Goal: Information Seeking & Learning: Learn about a topic

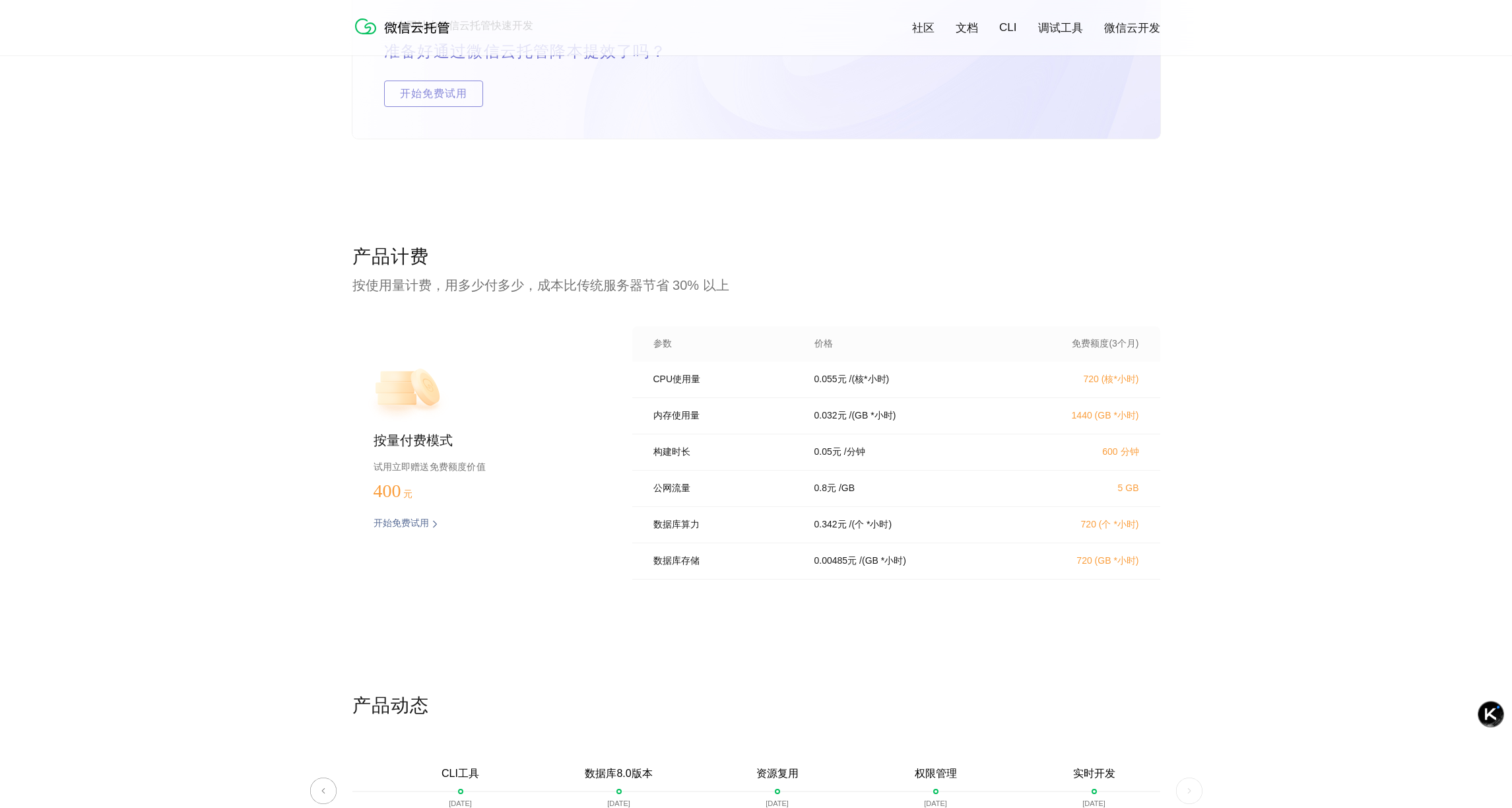
scroll to position [2524, 0]
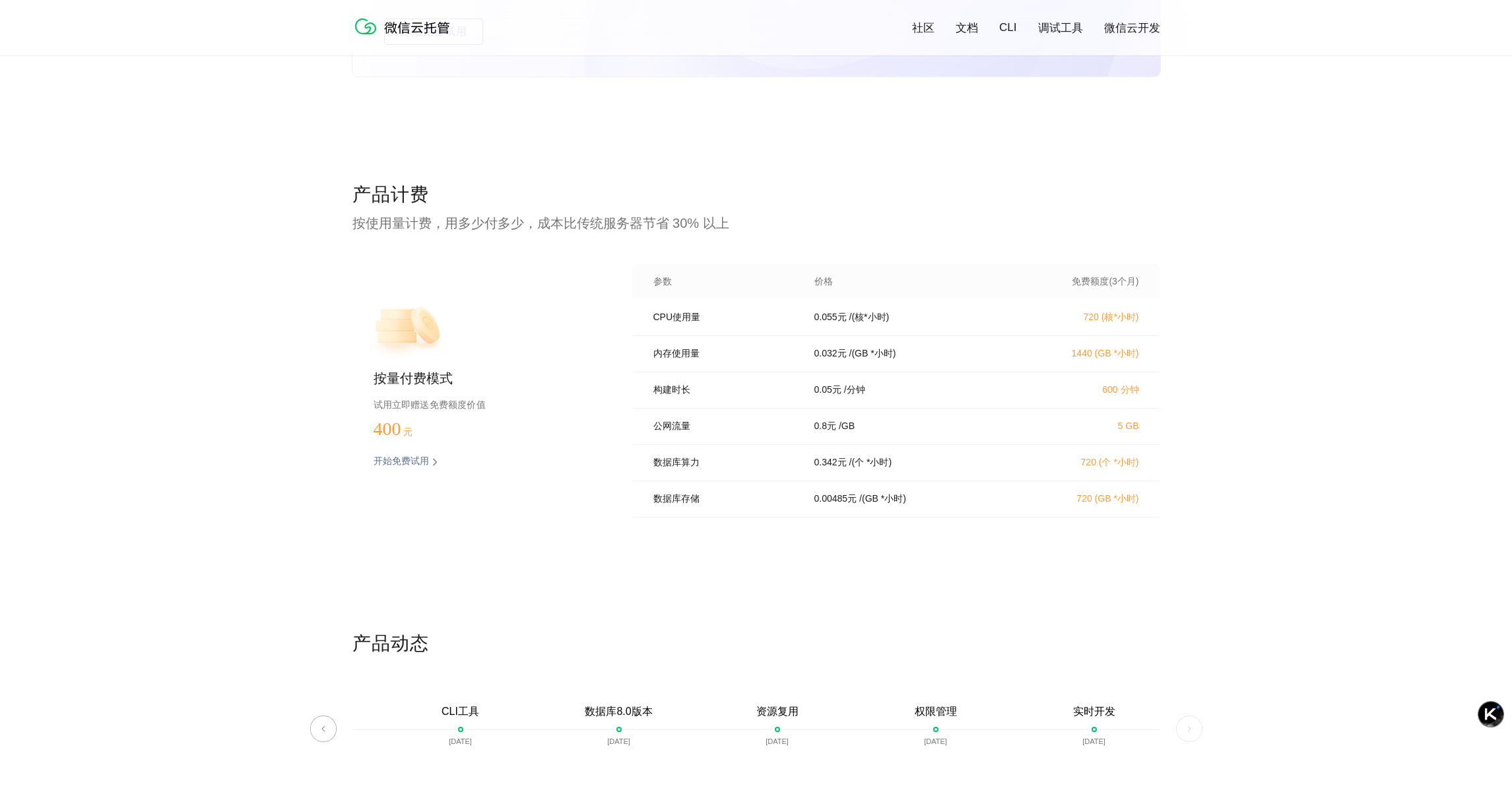
click at [423, 462] on p "开始免费试用" at bounding box center [401, 462] width 55 height 13
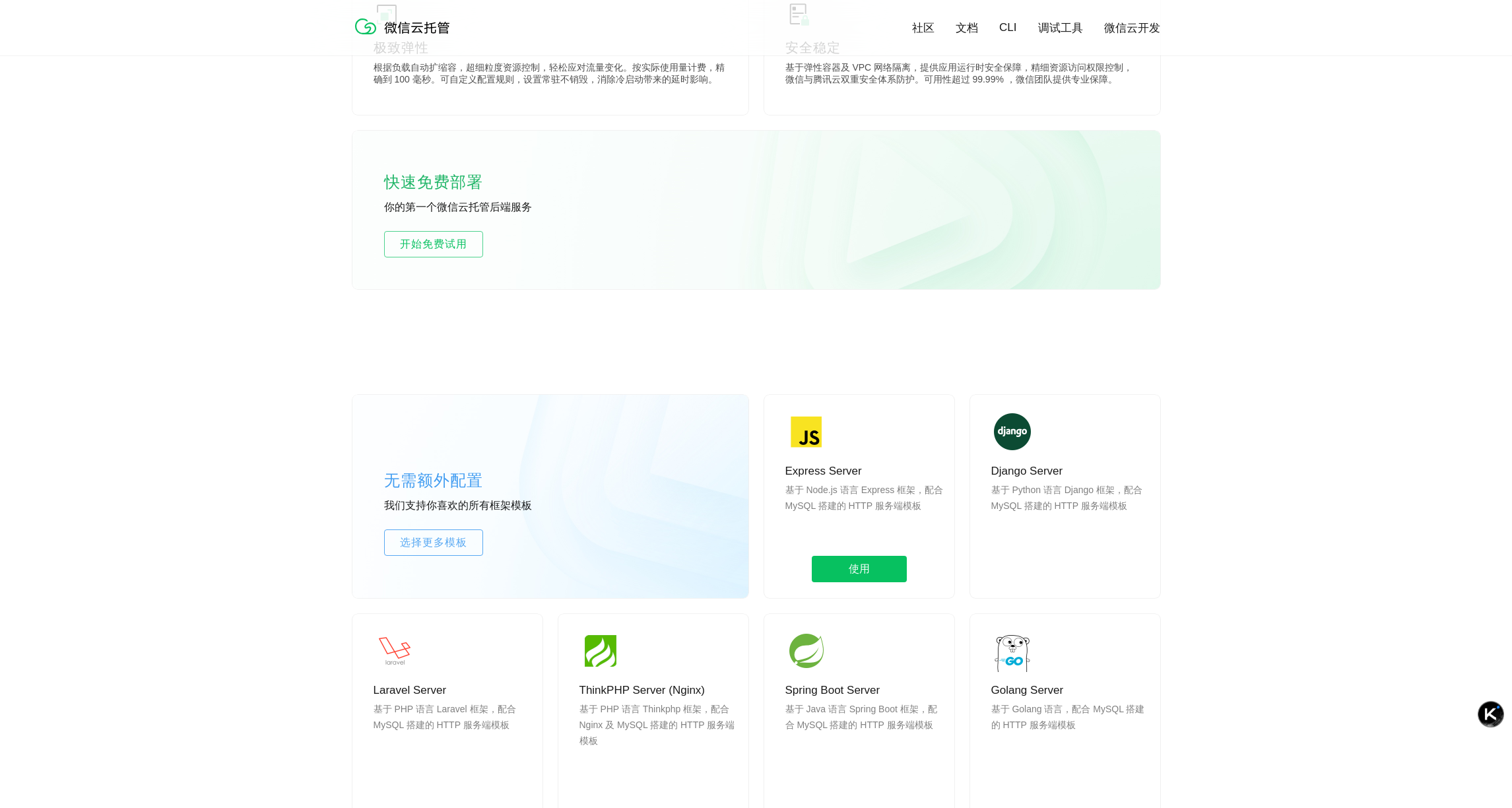
scroll to position [665, 0]
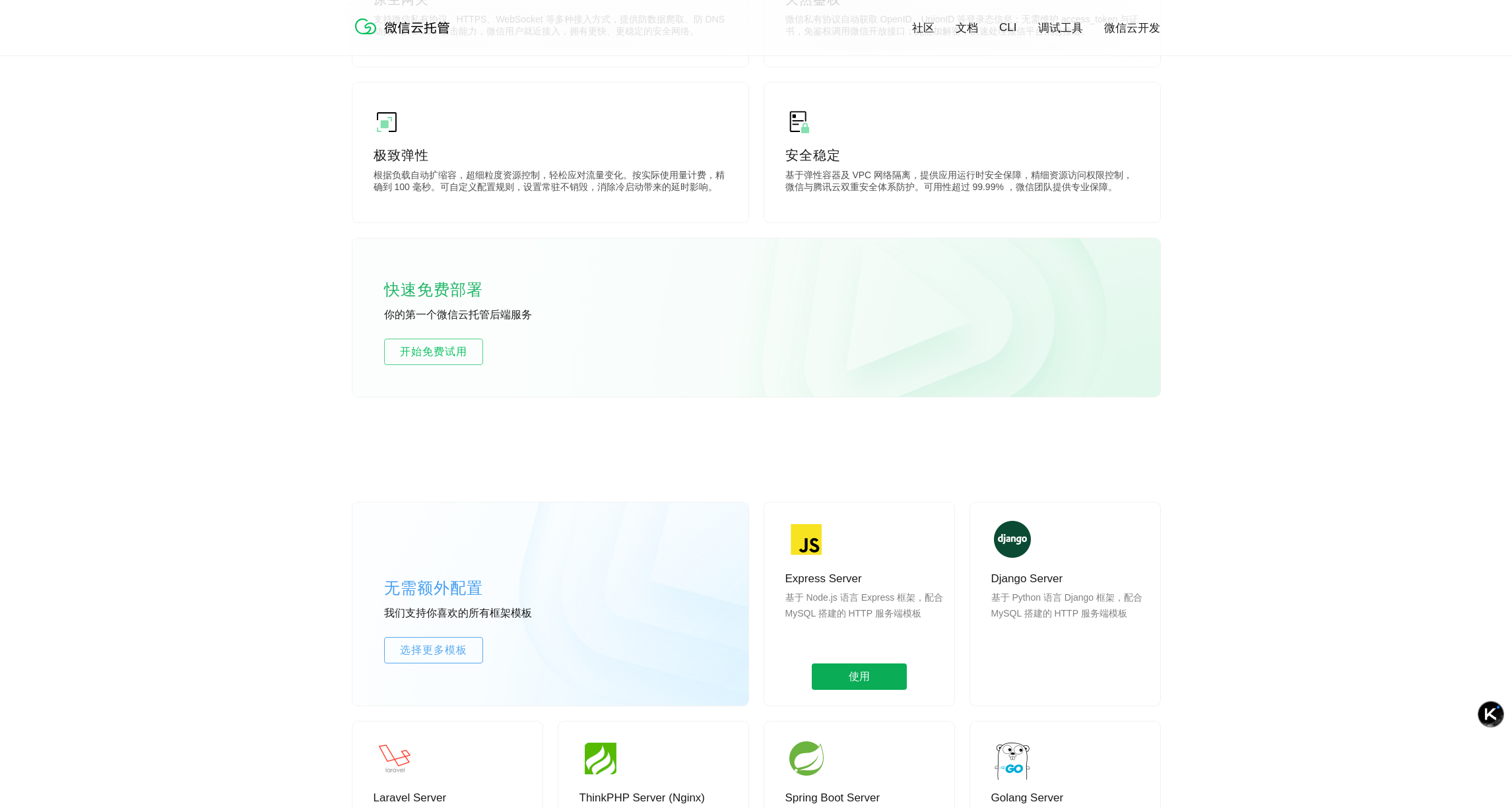
click at [856, 682] on span "使用" at bounding box center [858, 676] width 95 height 27
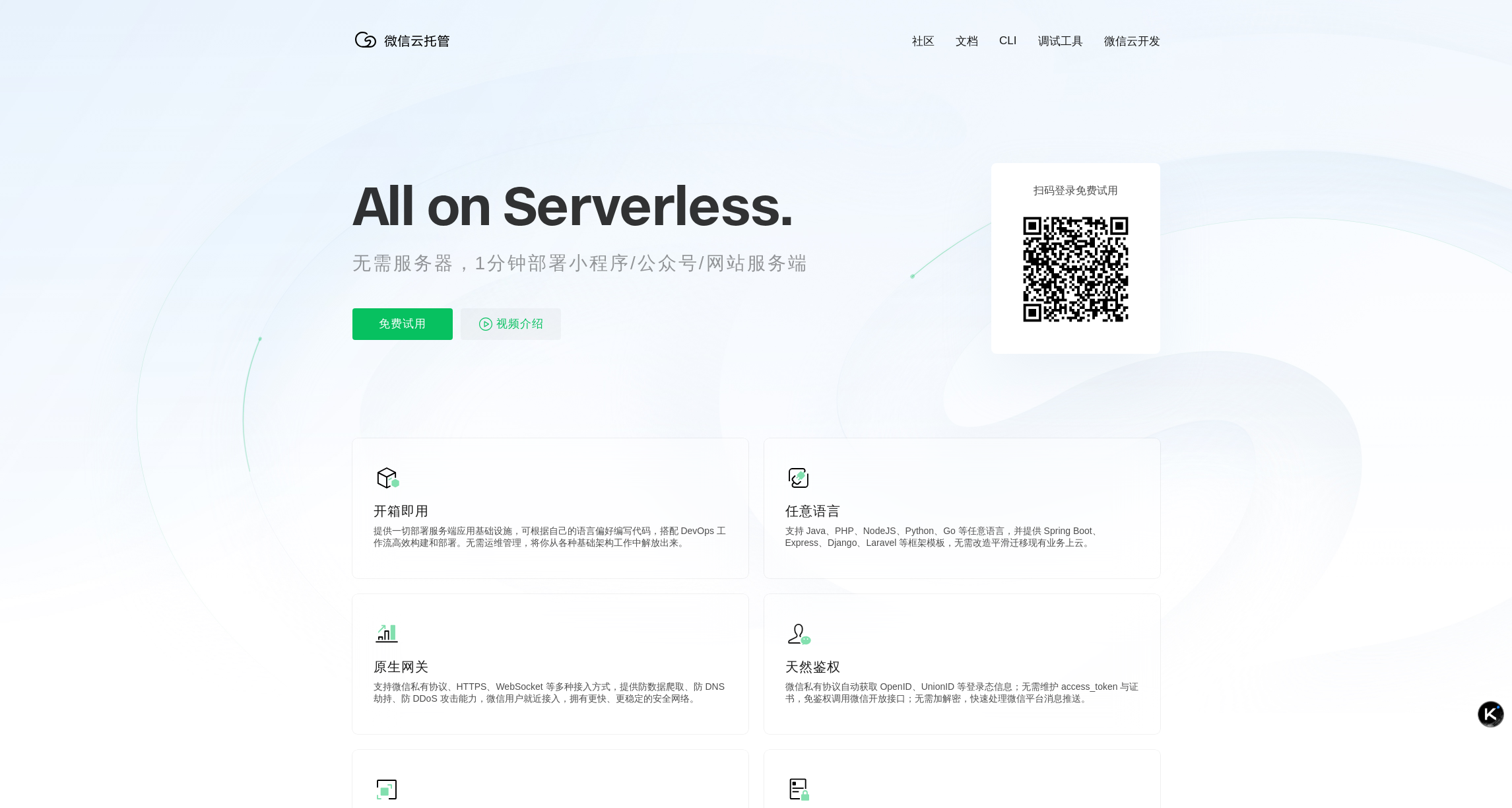
click at [1311, 335] on icon at bounding box center [756, 356] width 1267 height 712
click at [530, 334] on span "视频介绍" at bounding box center [520, 324] width 48 height 31
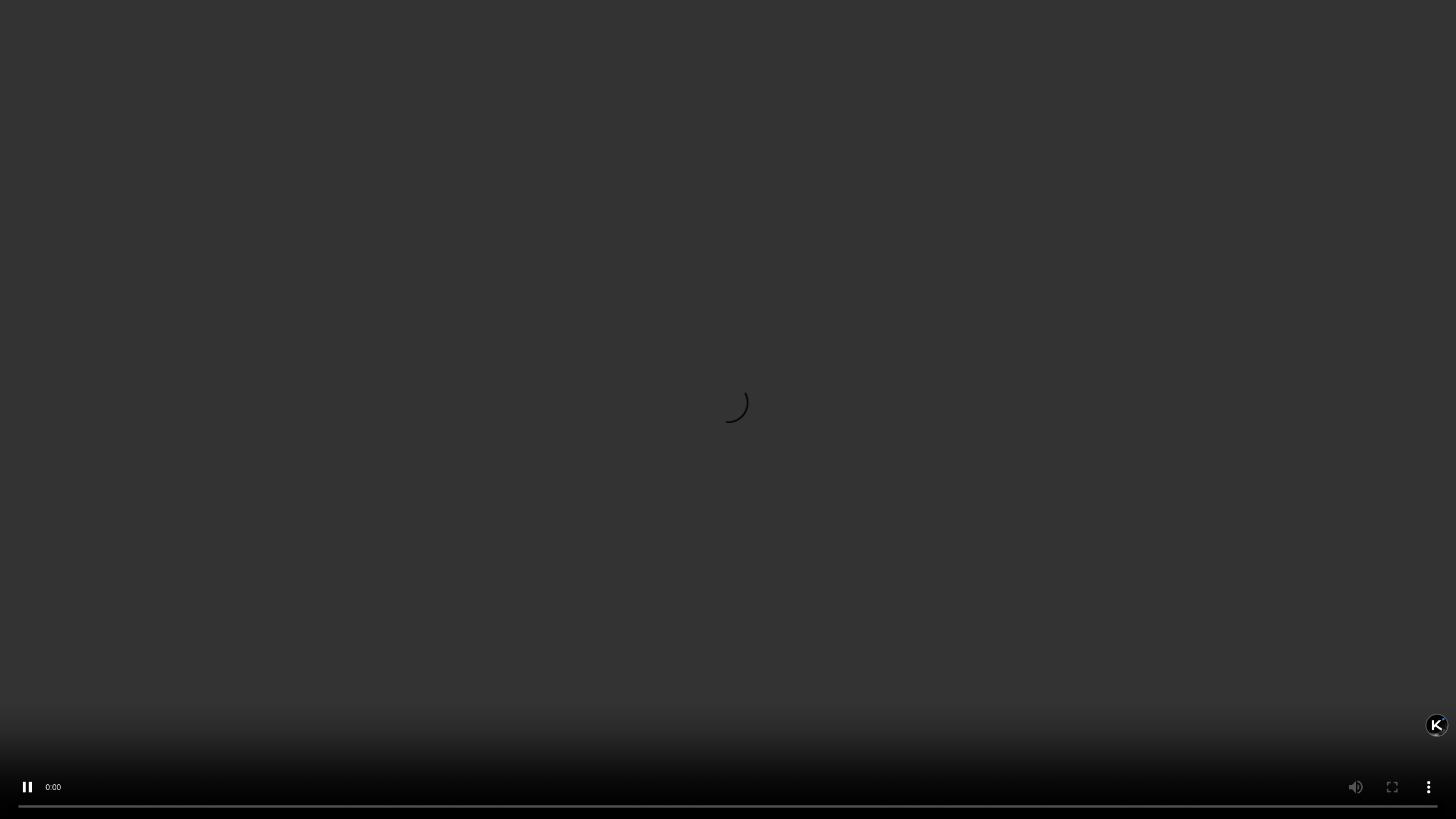
click at [1136, 432] on video "抱歉，您的浏览器暂不支持播放此视频" at bounding box center [728, 409] width 1456 height 819
click at [955, 488] on video "抱歉，您的浏览器暂不支持播放此视频" at bounding box center [728, 409] width 1456 height 819
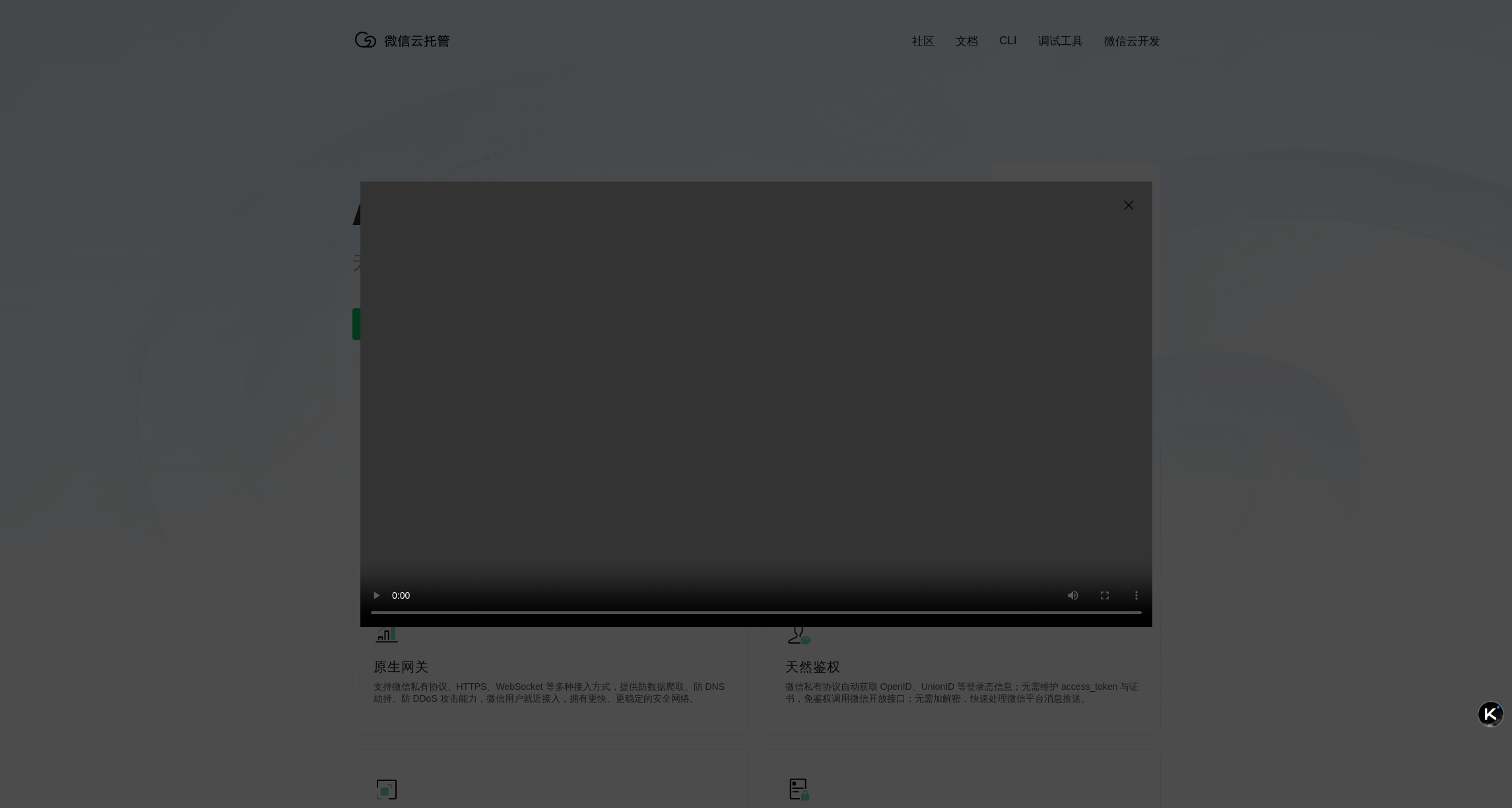
click at [1128, 208] on img at bounding box center [1128, 205] width 16 height 16
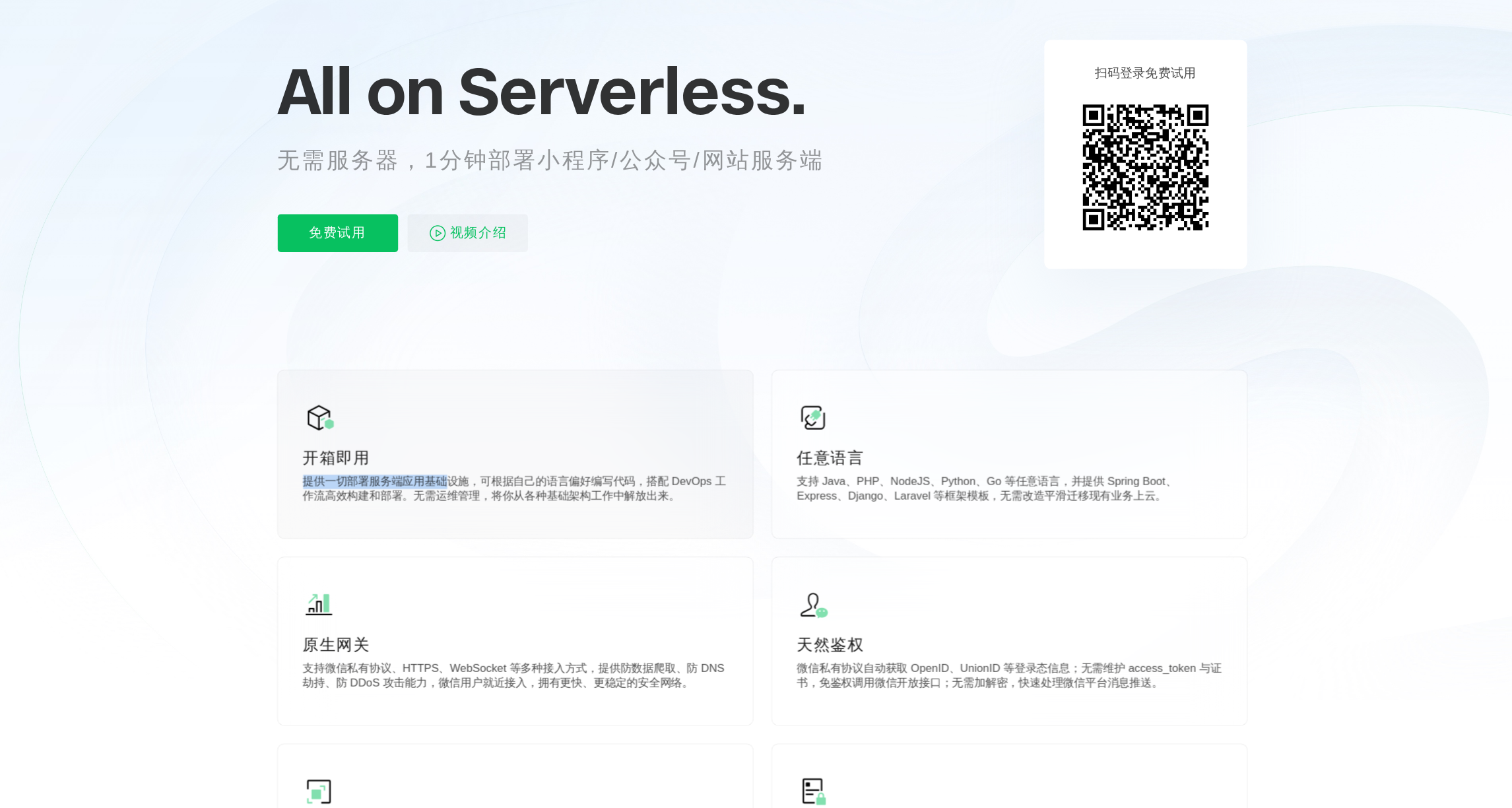
drag, startPoint x: 368, startPoint y: 532, endPoint x: 496, endPoint y: 533, distance: 128.0
click at [490, 530] on div "开箱即用 提供一切部署服务端应用基础设施，可根据自己的语言偏好编写代码，搭配 DevOps 工作流高效构建和部署。无需运维管理，将你从各种基础架构工作中解放出…" at bounding box center [550, 508] width 396 height 140
click at [505, 537] on p "提供一切部署服务端应用基础设施，可根据自己的语言偏好编写代码，搭配 DevOps 工作流高效构建和部署。无需运维管理，将你从各种基础架构工作中解放出来。" at bounding box center [550, 538] width 354 height 27
drag, startPoint x: 514, startPoint y: 531, endPoint x: 723, endPoint y: 531, distance: 209.0
click at [723, 531] on p "提供一切部署服务端应用基础设施，可根据自己的语言偏好编写代码，搭配 DevOps 工作流高效构建和部署。无需运维管理，将你从各种基础架构工作中解放出来。" at bounding box center [550, 538] width 354 height 27
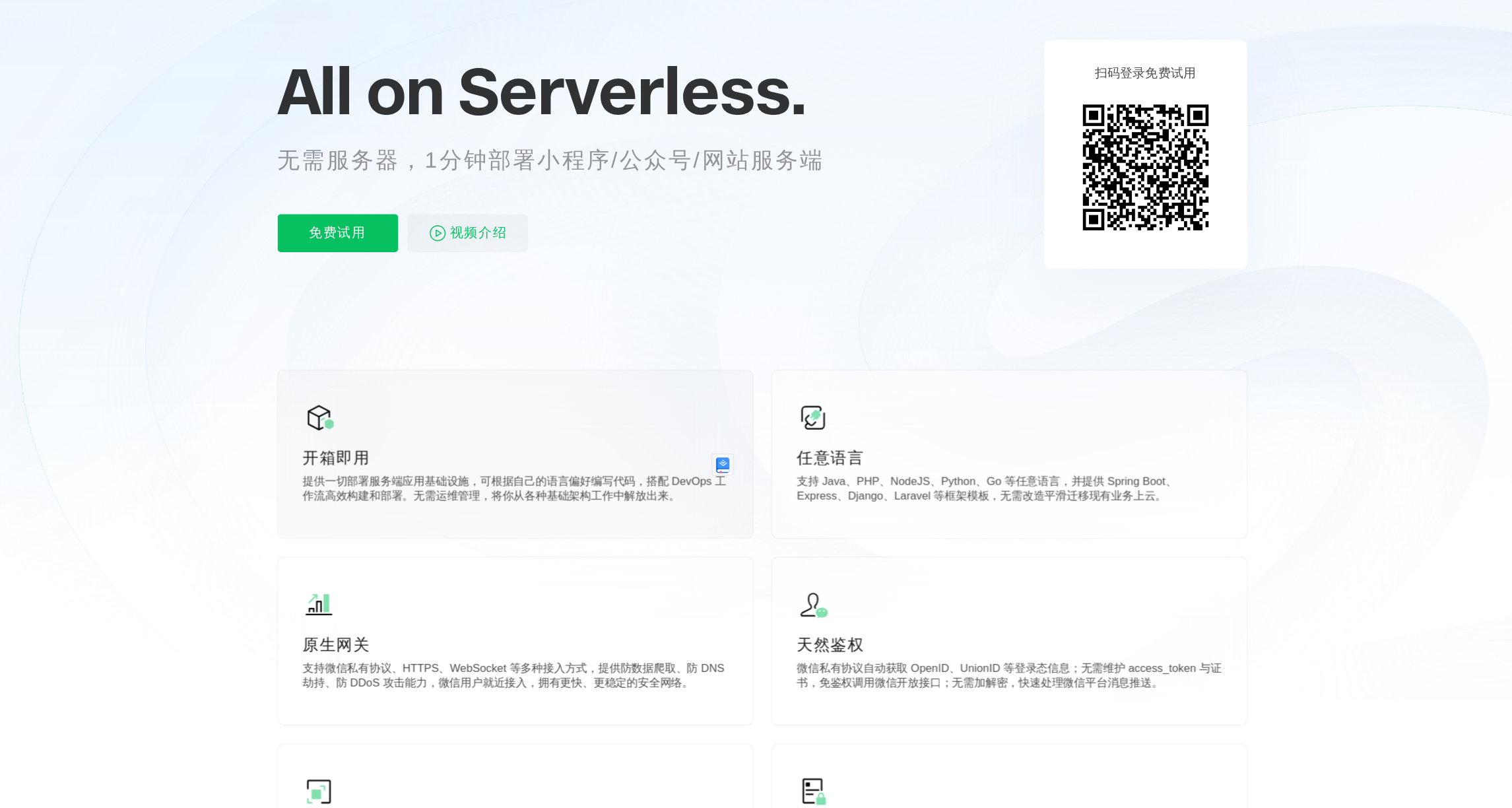
click at [692, 550] on p "提供一切部署服务端应用基础设施，可根据自己的语言偏好编写代码，搭配 DevOps 工作流高效构建和部署。无需运维管理，将你从各种基础架构工作中解放出来。" at bounding box center [550, 538] width 354 height 27
drag, startPoint x: 377, startPoint y: 542, endPoint x: 440, endPoint y: 541, distance: 63.0
click at [440, 541] on p "提供一切部署服务端应用基础设施，可根据自己的语言偏好编写代码，搭配 DevOps 工作流高效构建和部署。无需运维管理，将你从各种基础架构工作中解放出来。" at bounding box center [550, 538] width 354 height 27
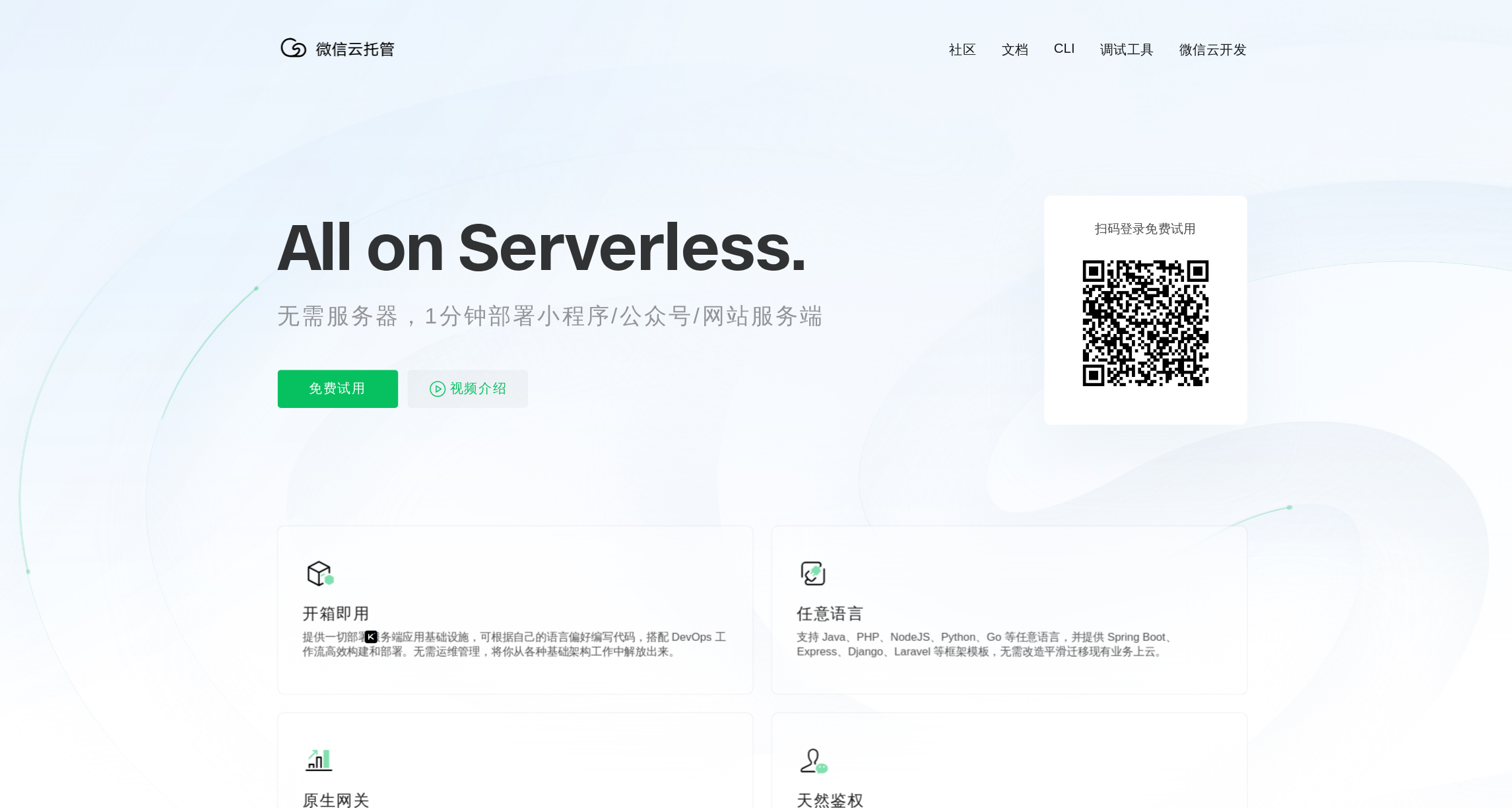
click at [1220, 361] on icon at bounding box center [756, 356] width 1267 height 712
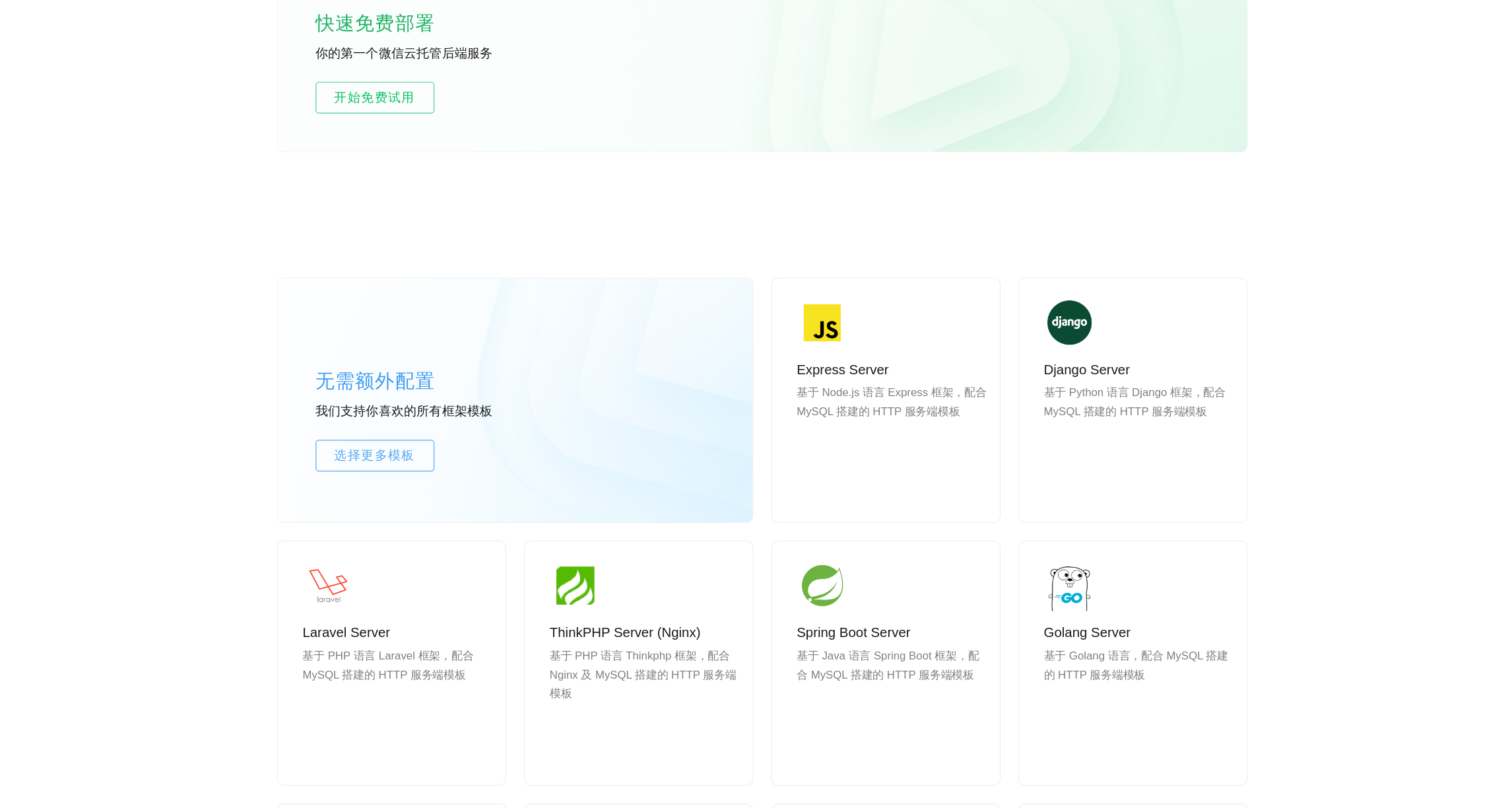
scroll to position [876, 0]
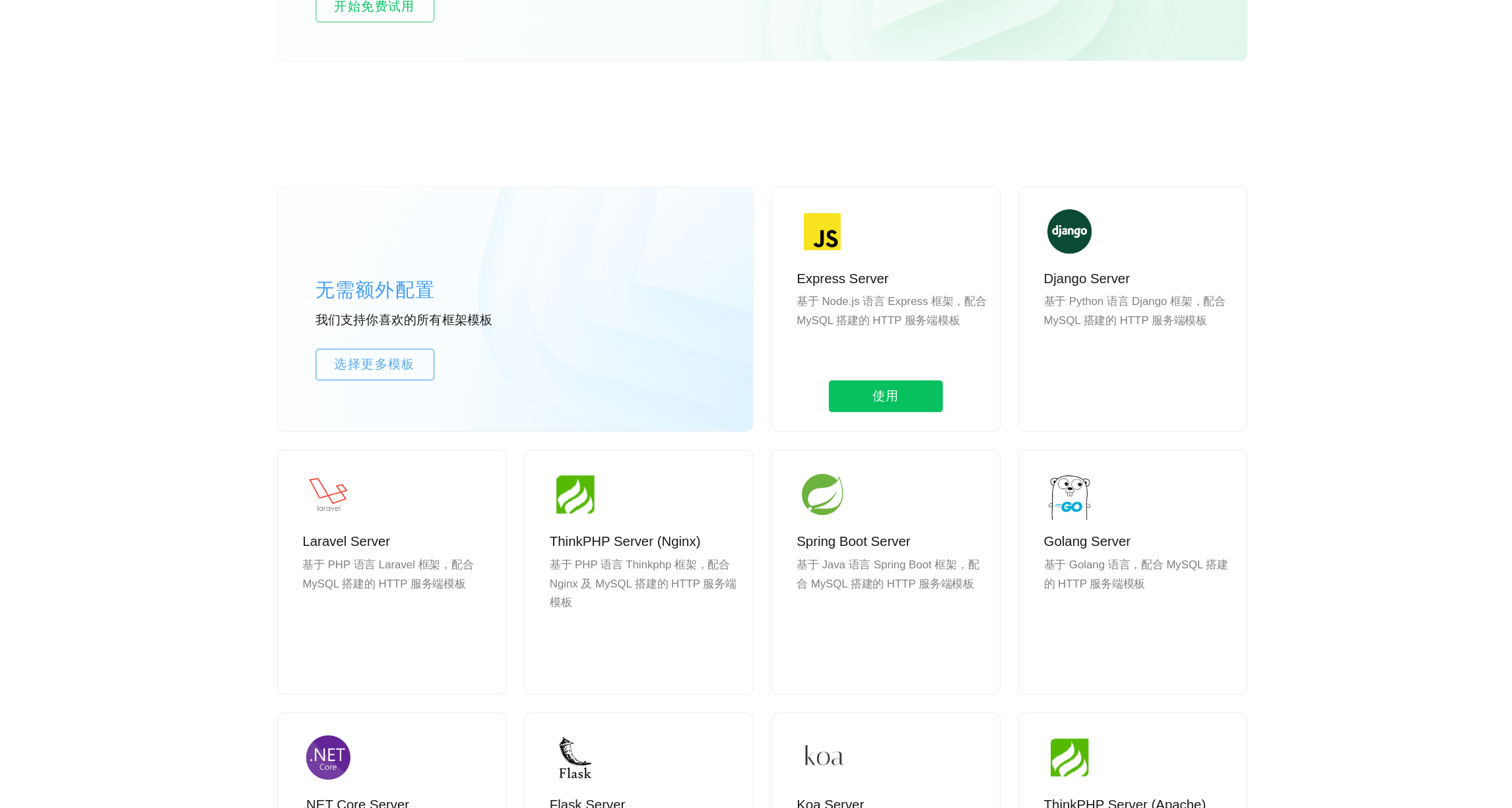
click at [845, 407] on p "基于 Node.js 语言 Express 框架，配合 MySQL 搭建的 HTTP 服务端模板" at bounding box center [865, 409] width 158 height 64
click at [865, 461] on span "使用" at bounding box center [858, 464] width 95 height 27
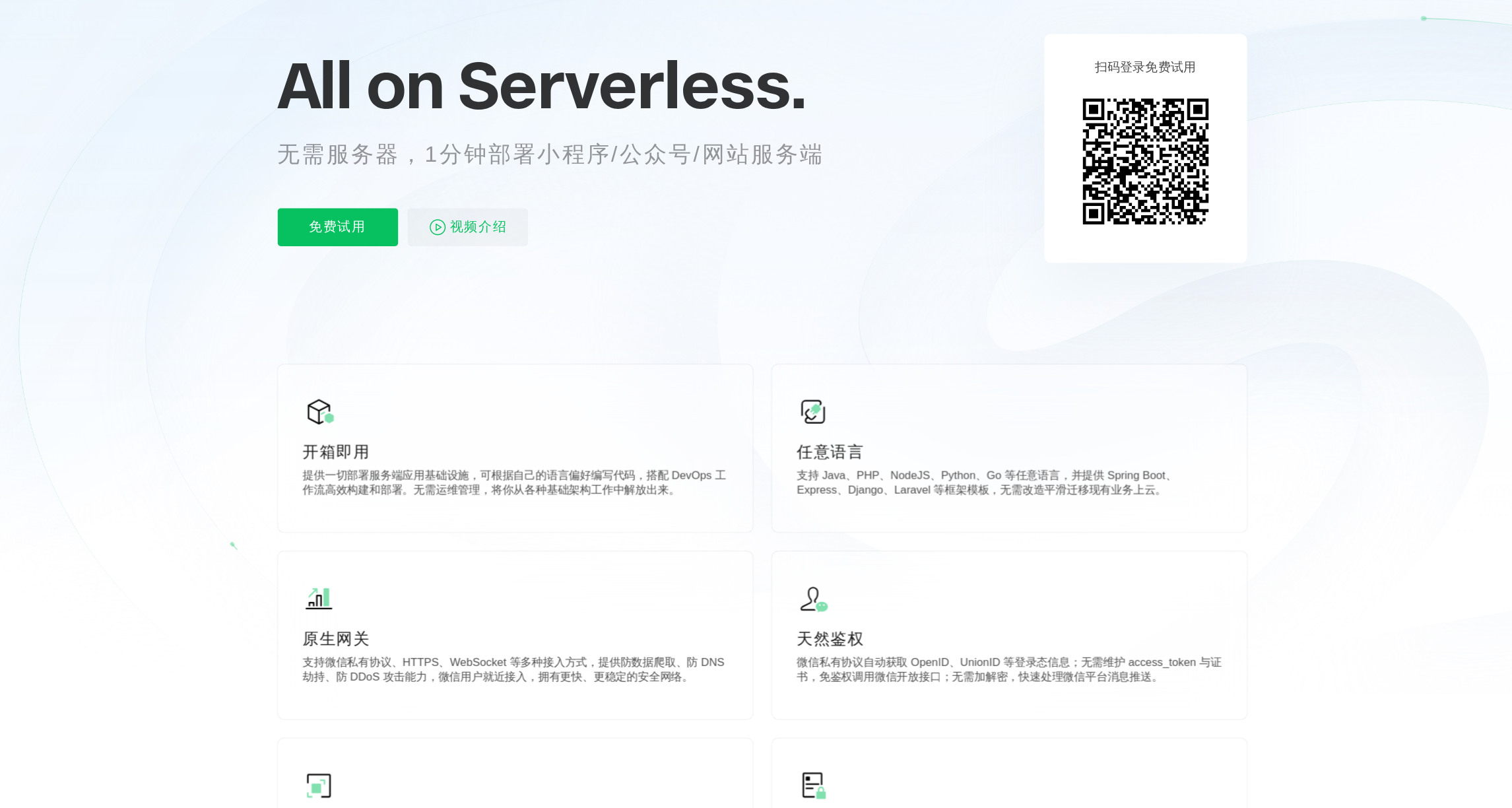
click at [931, 40] on link "社区" at bounding box center [923, 41] width 23 height 15
